Goal: Transaction & Acquisition: Purchase product/service

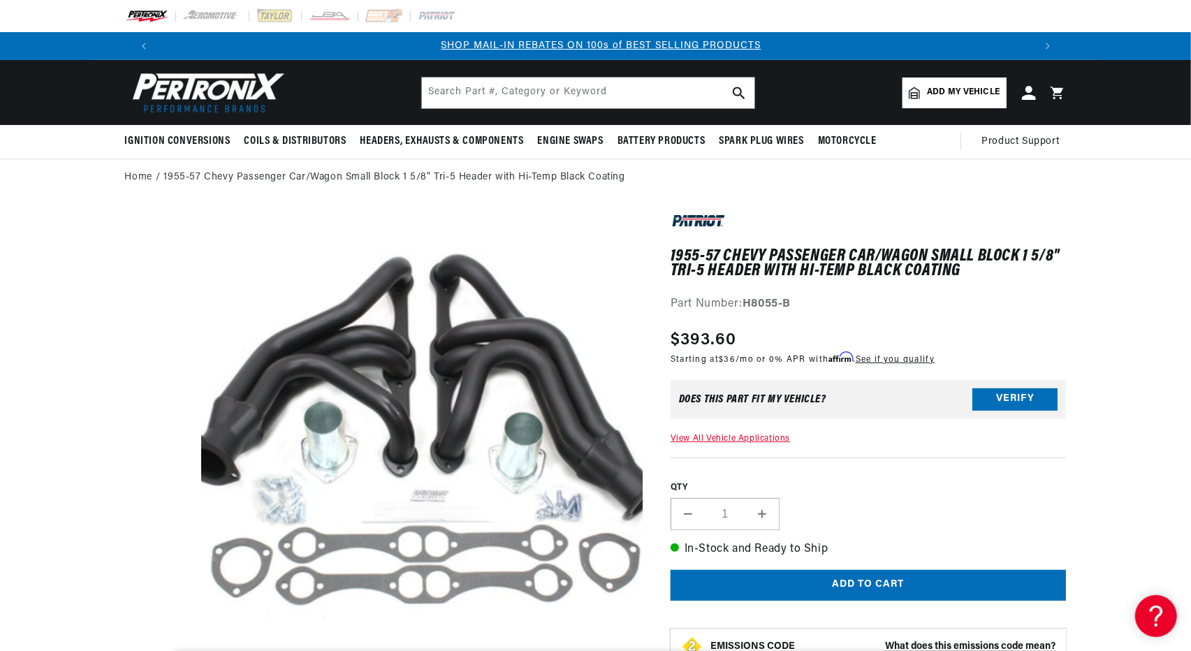
scroll to position [0, 872]
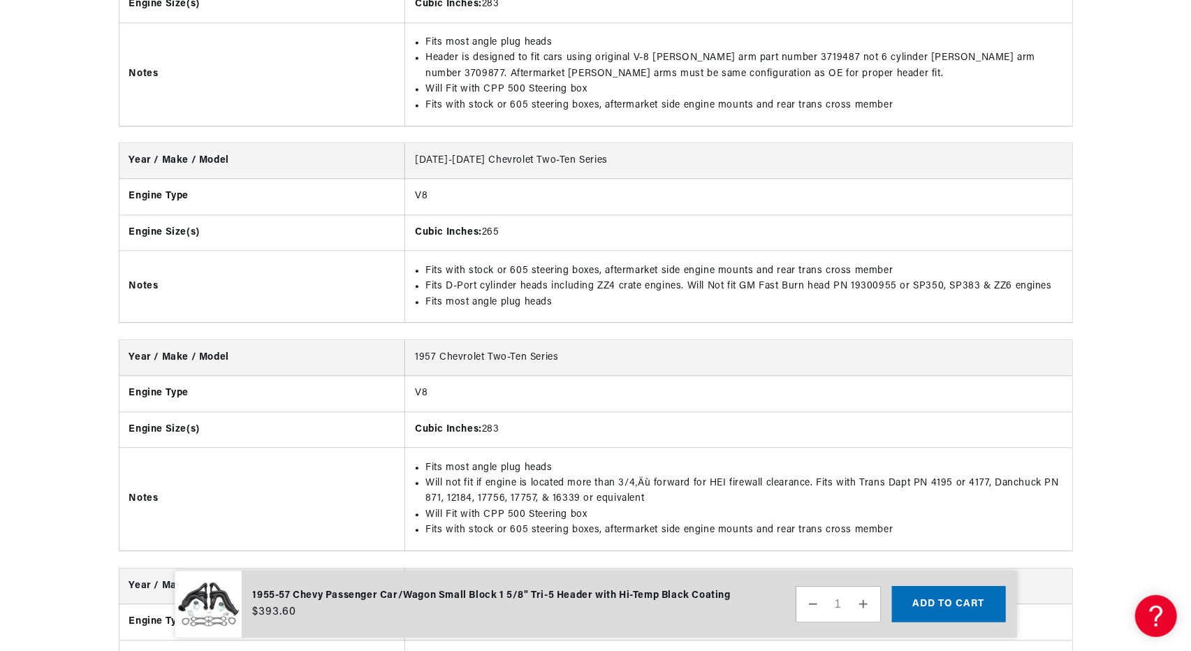
scroll to position [0, 0]
